Goal: Task Accomplishment & Management: Manage account settings

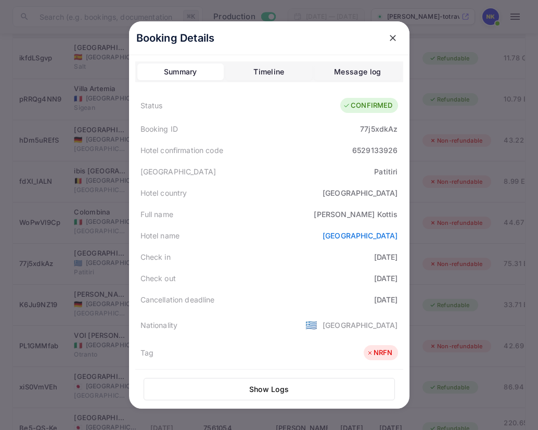
scroll to position [233, 0]
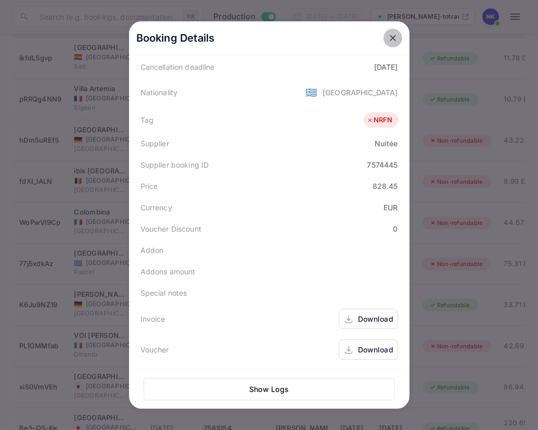
click at [396, 34] on icon "close" at bounding box center [393, 38] width 10 height 10
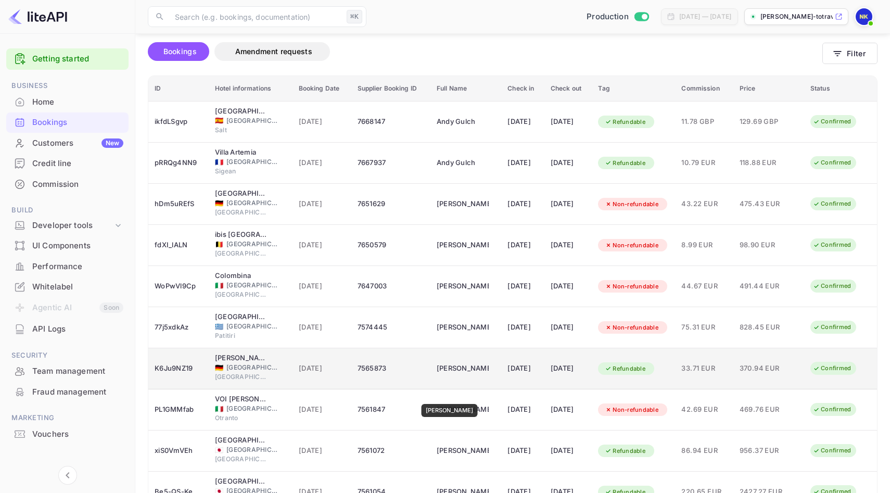
scroll to position [126, 0]
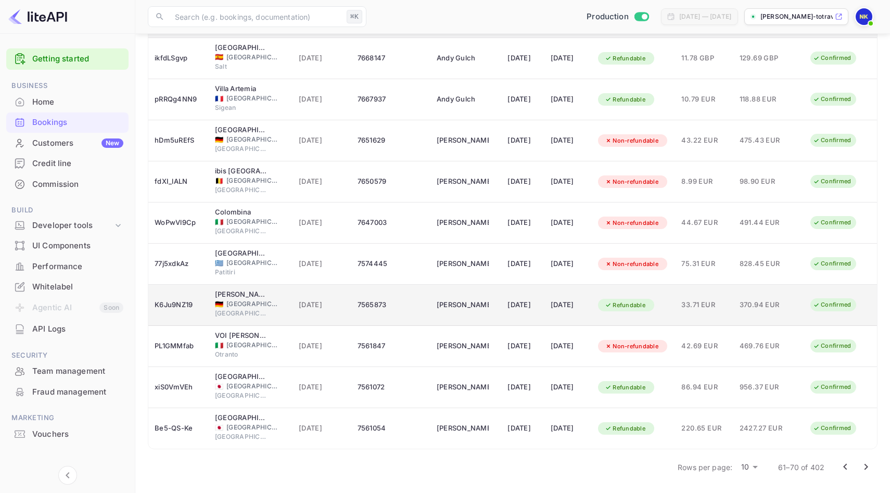
click at [414, 300] on td "7565873" at bounding box center [390, 305] width 79 height 41
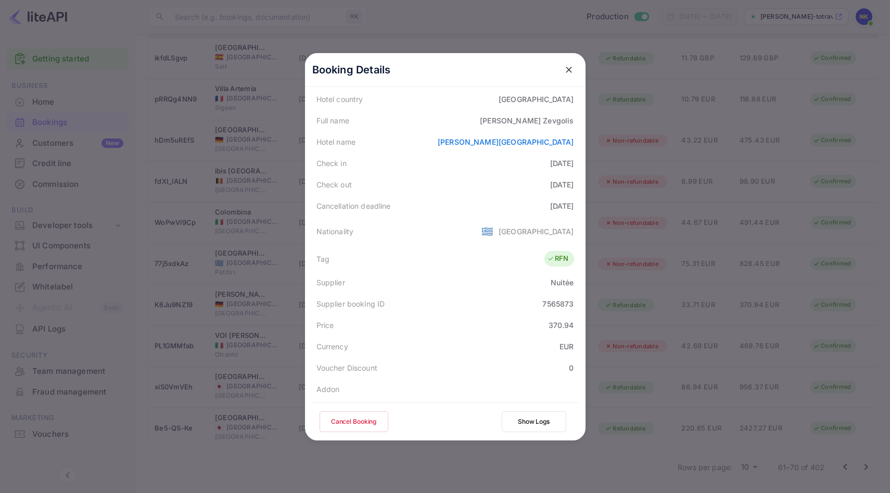
scroll to position [231, 0]
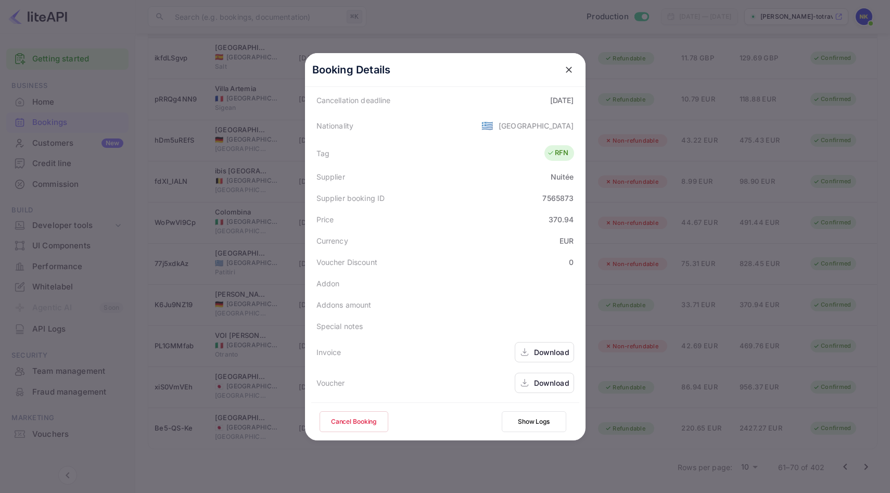
click at [538, 348] on div "Download" at bounding box center [551, 352] width 35 height 11
click at [538, 67] on icon "close" at bounding box center [569, 70] width 10 height 10
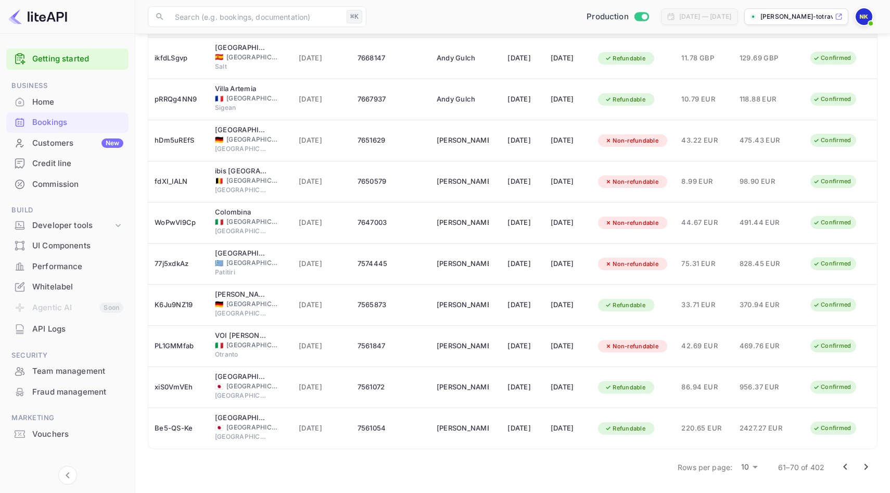
click at [538, 429] on icon "Go to next page" at bounding box center [866, 467] width 12 height 12
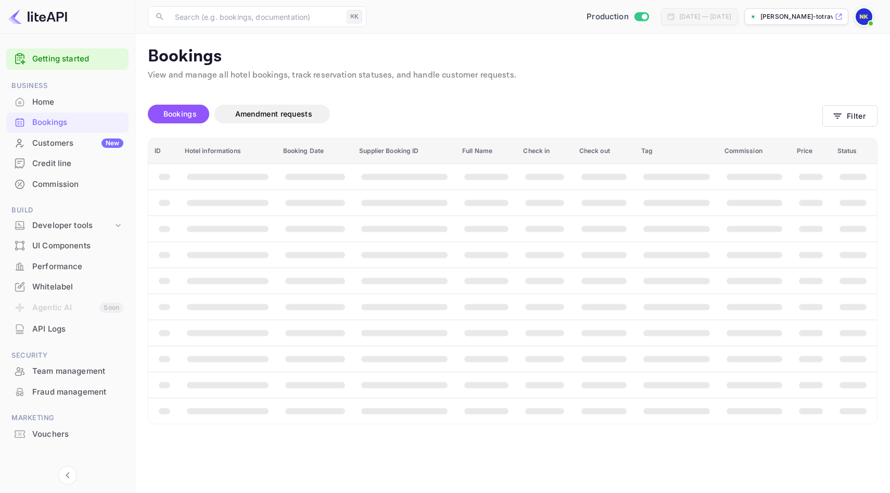
scroll to position [0, 0]
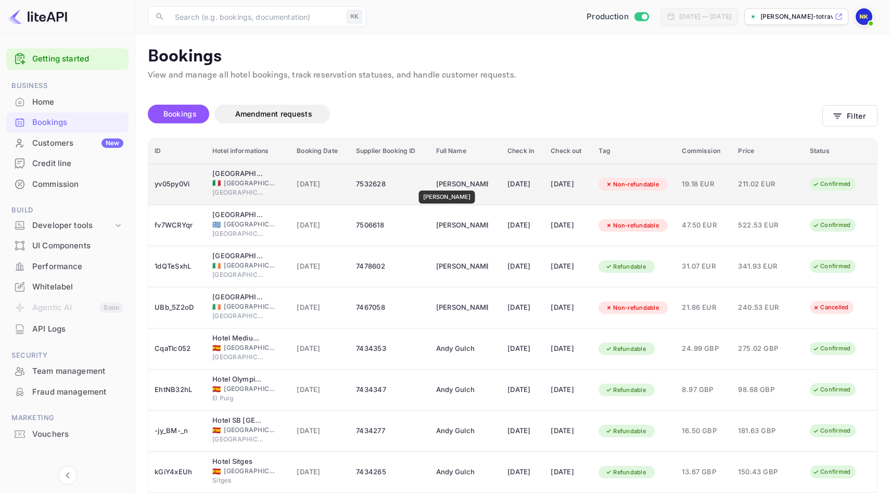
click at [448, 183] on div "[PERSON_NAME]" at bounding box center [462, 184] width 52 height 17
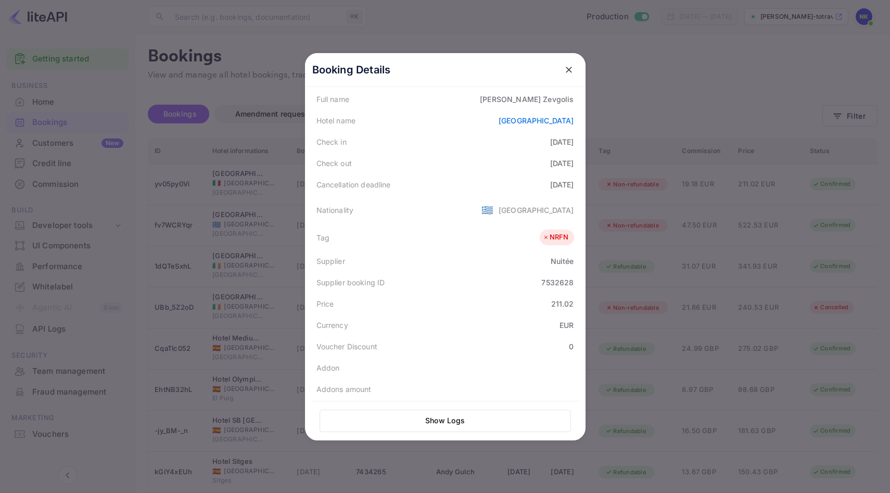
scroll to position [233, 0]
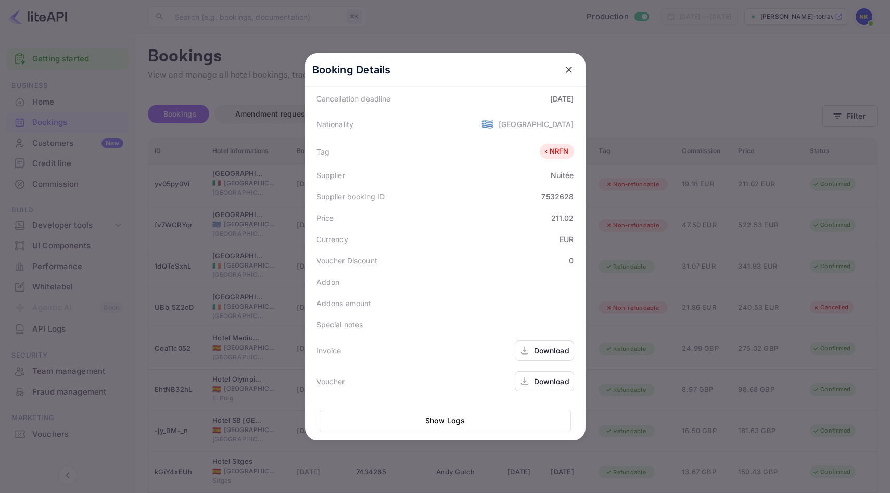
click at [538, 350] on div "Download" at bounding box center [551, 350] width 35 height 11
click at [538, 72] on icon "close" at bounding box center [569, 70] width 10 height 10
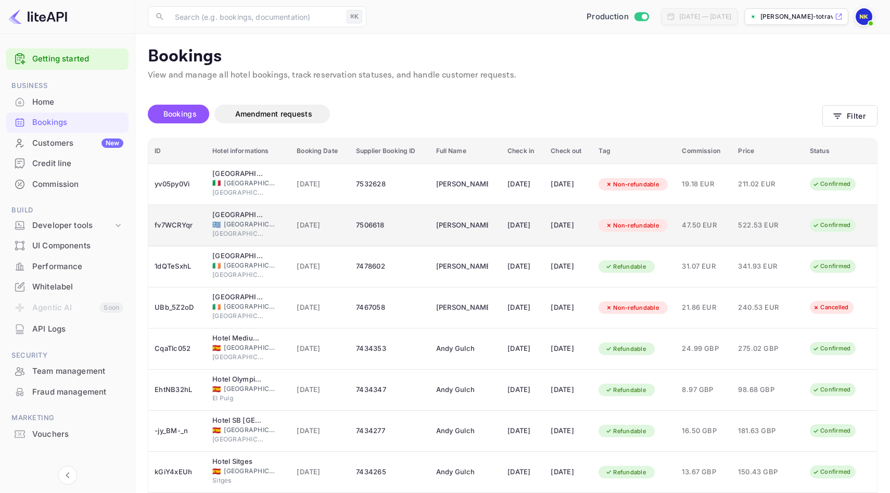
click at [362, 238] on td "7506618" at bounding box center [390, 225] width 80 height 41
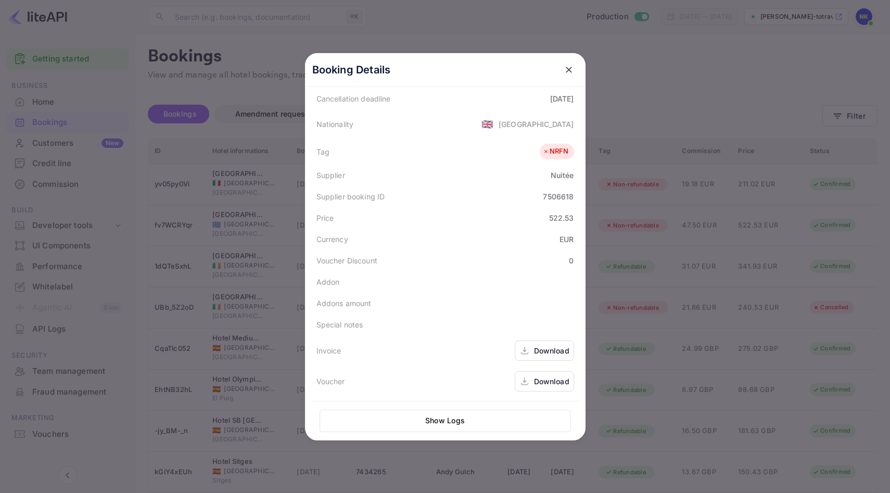
click at [538, 353] on div "Download" at bounding box center [551, 350] width 35 height 11
click at [538, 68] on icon "close" at bounding box center [569, 70] width 6 height 6
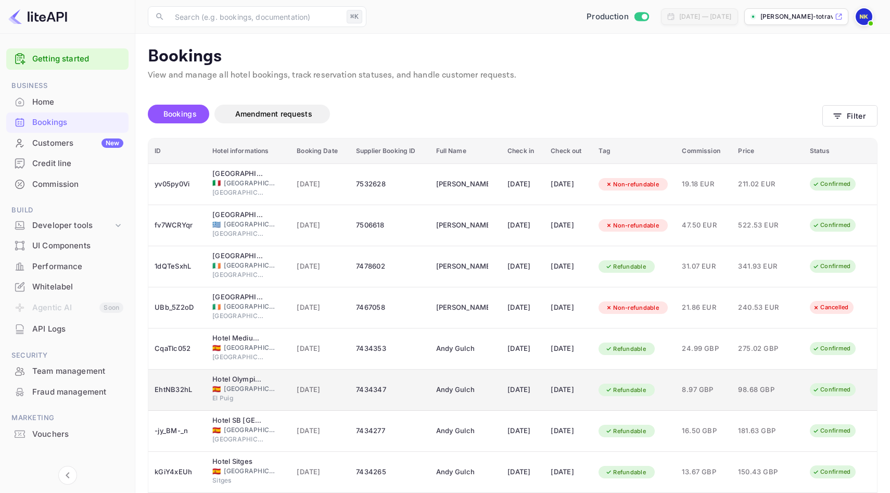
scroll to position [126, 0]
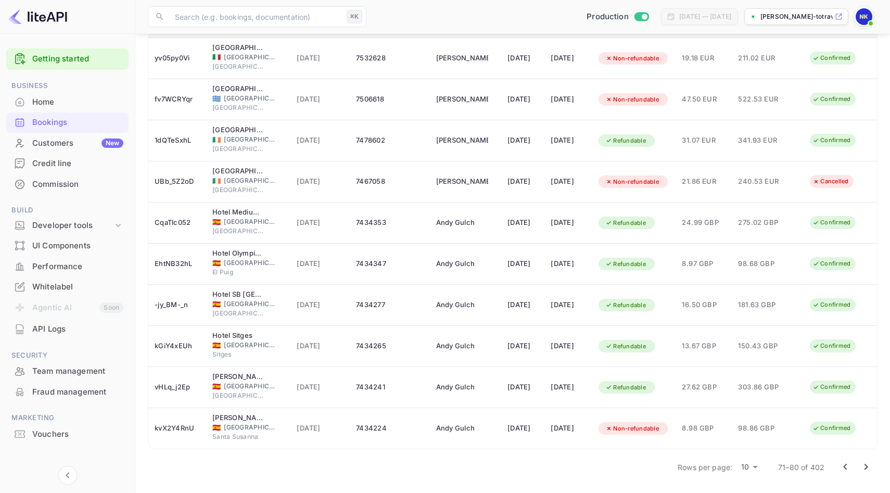
click at [538, 429] on body "Getting started Business Home Bookings Customers New Credit line Commission Bui…" at bounding box center [445, 183] width 890 height 619
click at [538, 429] on li "50" at bounding box center [749, 475] width 27 height 19
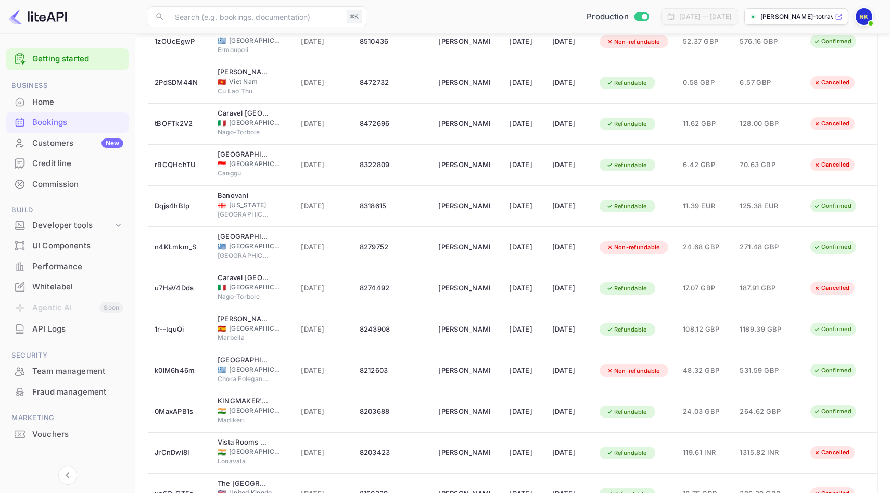
scroll to position [1770, 0]
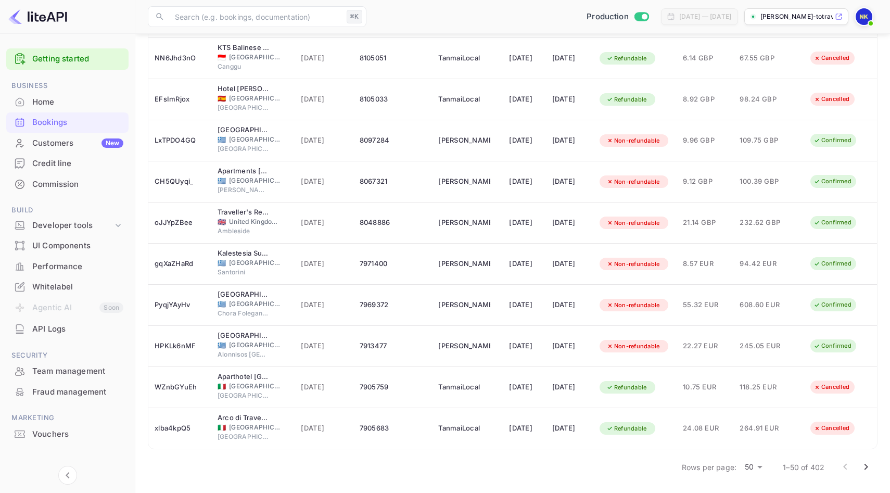
click at [538, 429] on icon "Go to next page" at bounding box center [866, 467] width 12 height 12
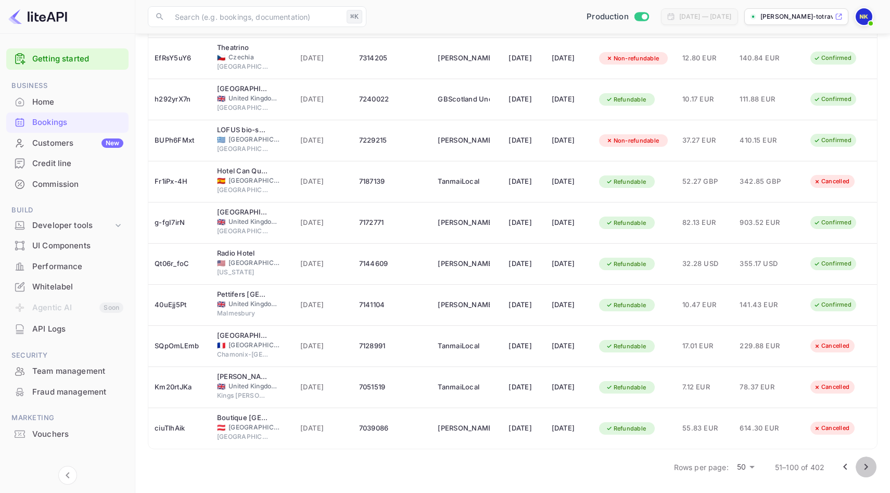
click at [538, 429] on button "Go to next page" at bounding box center [866, 466] width 21 height 21
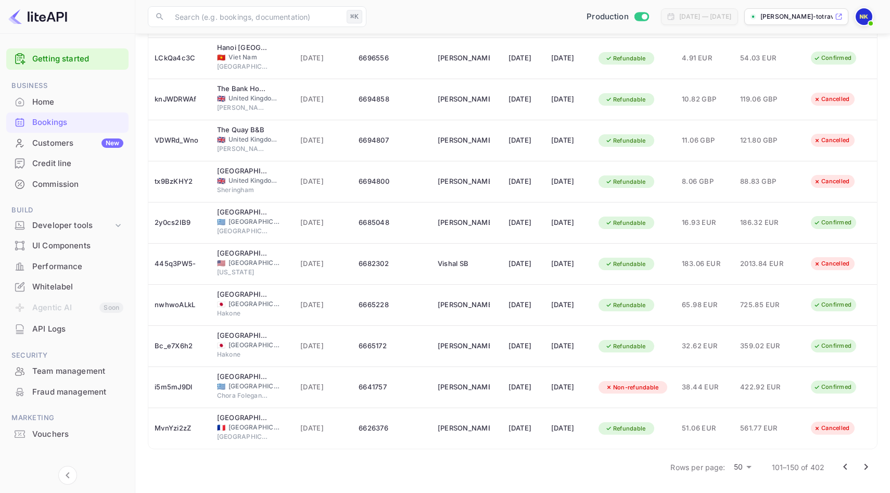
click at [538, 429] on button "Go to next page" at bounding box center [866, 466] width 21 height 21
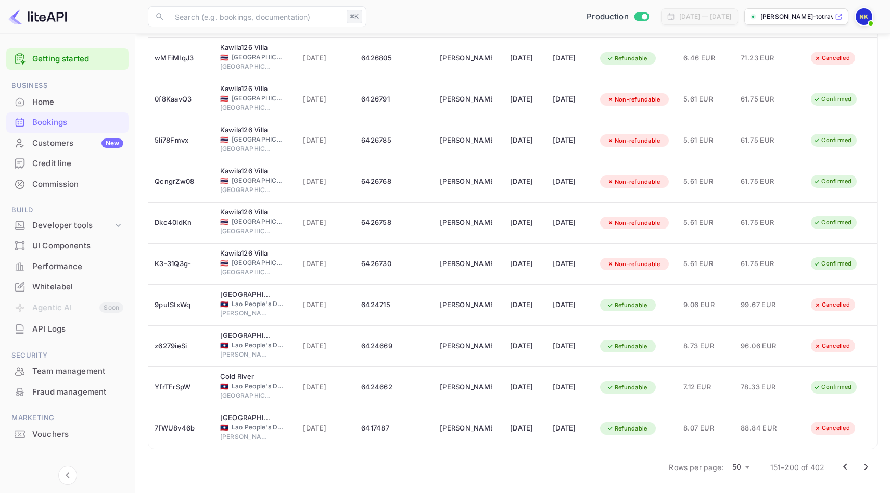
click at [538, 429] on button "Go to next page" at bounding box center [866, 466] width 21 height 21
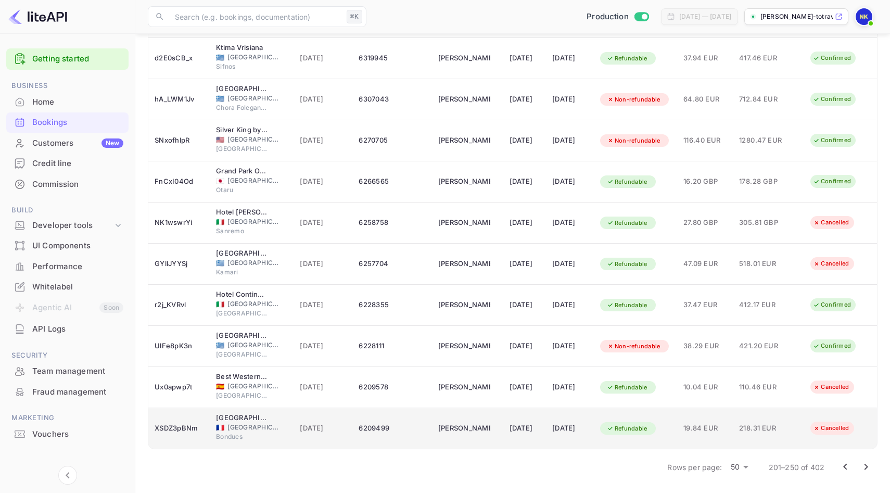
click at [373, 429] on div "6209499" at bounding box center [392, 428] width 67 height 17
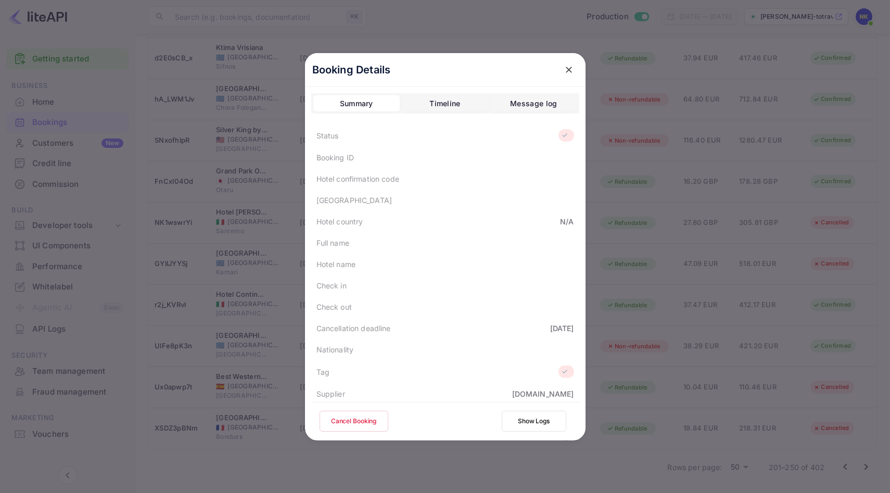
click at [538, 70] on icon "close" at bounding box center [569, 70] width 10 height 10
